Goal: Find specific page/section

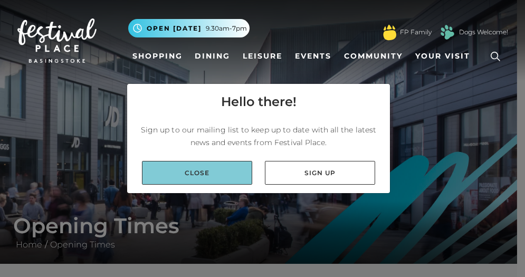
click at [242, 173] on link "Close" at bounding box center [197, 173] width 110 height 24
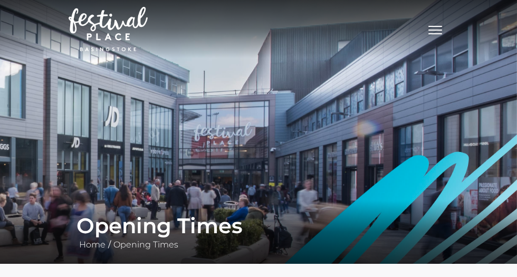
click at [0, 0] on link "Shopping" at bounding box center [0, 0] width 0 height 0
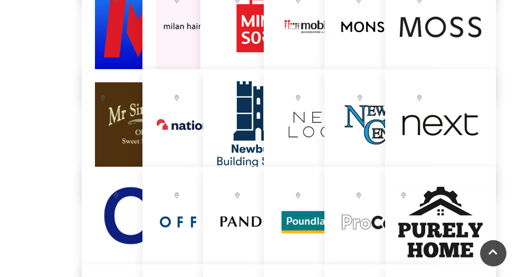
scroll to position [1670, 0]
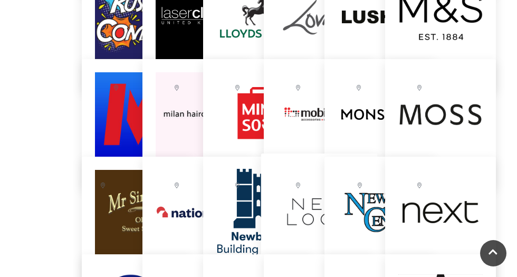
click at [311, 191] on img at bounding box center [319, 211] width 116 height 116
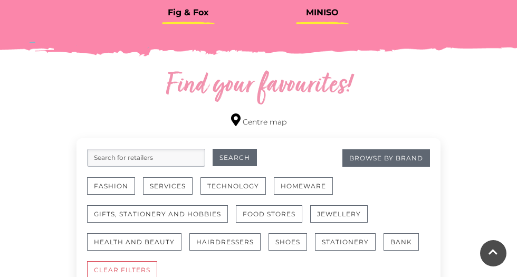
scroll to position [527, 0]
